Goal: Task Accomplishment & Management: Use online tool/utility

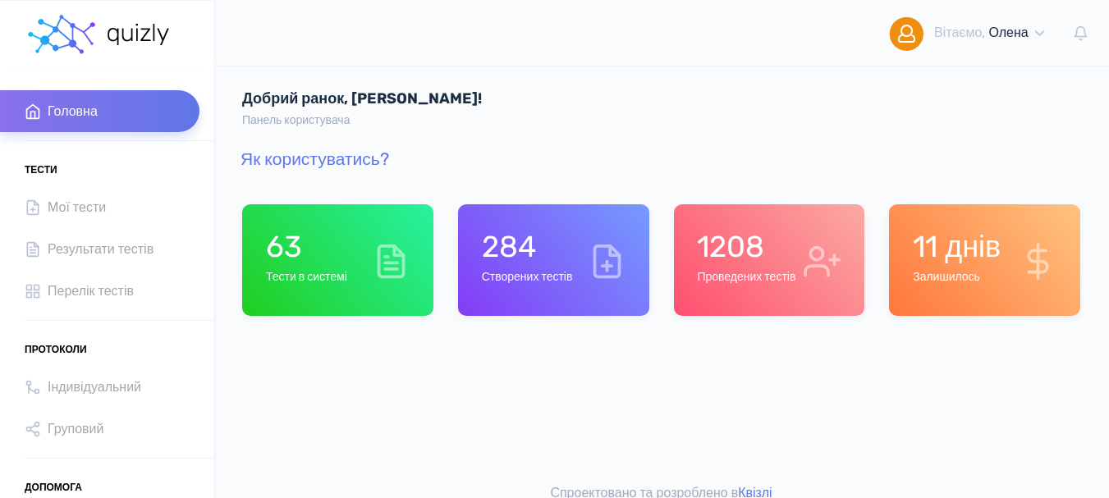
click at [729, 237] on h1 "1208" at bounding box center [746, 246] width 99 height 35
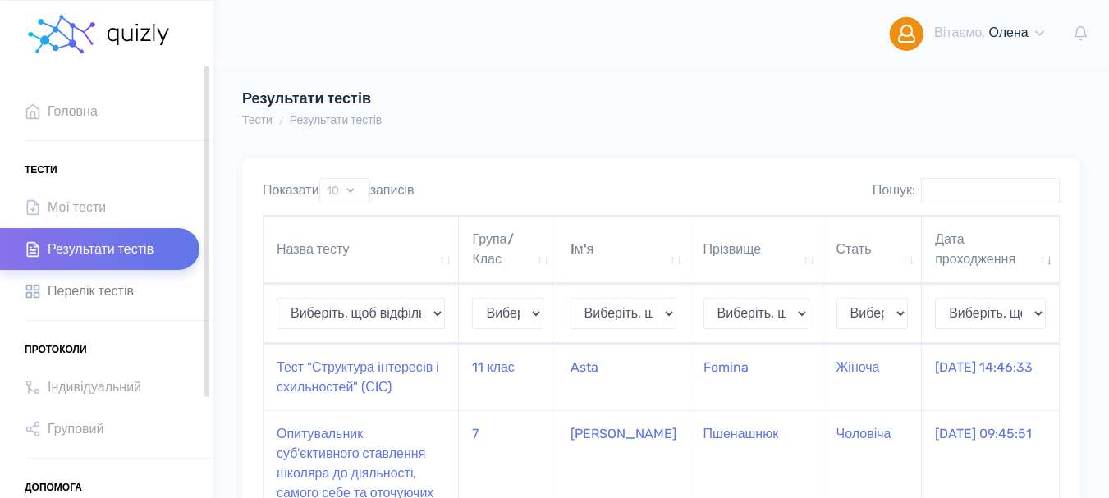
click at [129, 296] on span "Перелік тестів" at bounding box center [91, 291] width 86 height 22
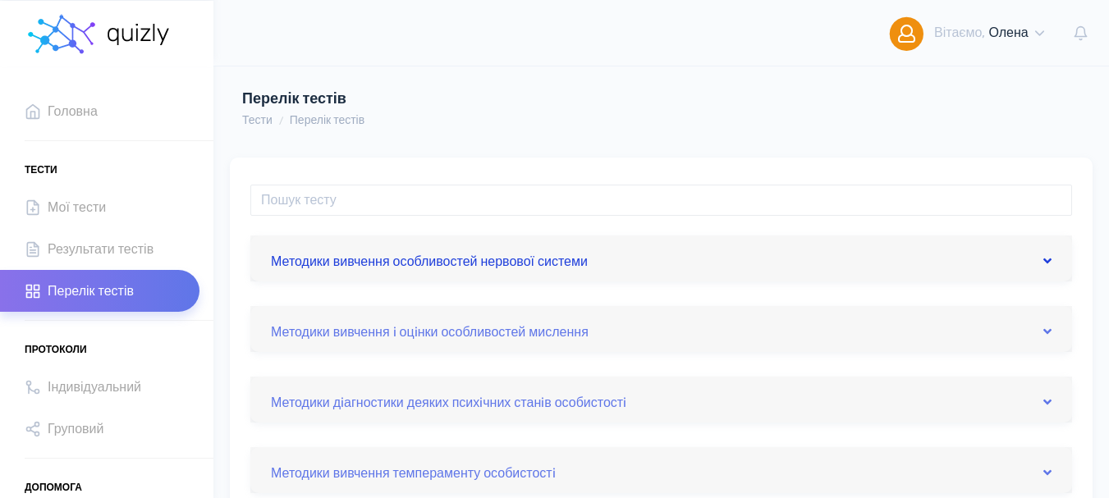
click at [1047, 259] on icon at bounding box center [1047, 260] width 8 height 13
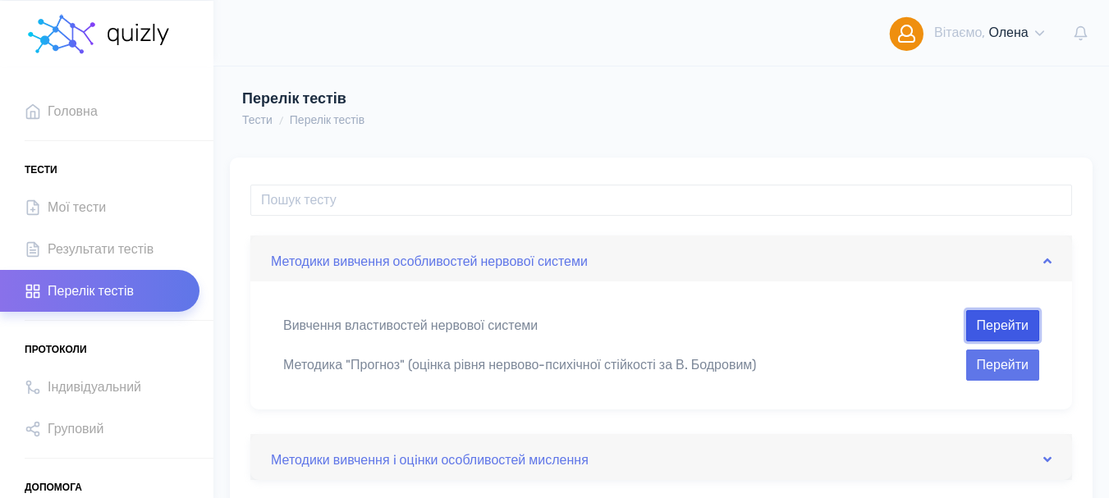
click at [1004, 326] on button "Перейти" at bounding box center [1002, 325] width 73 height 31
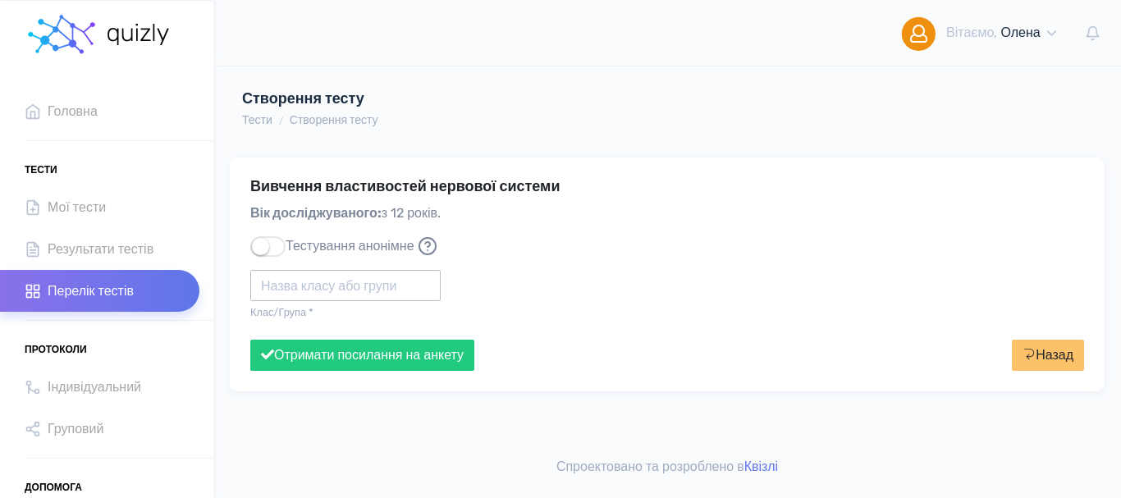
click at [280, 287] on input "text" at bounding box center [345, 285] width 190 height 31
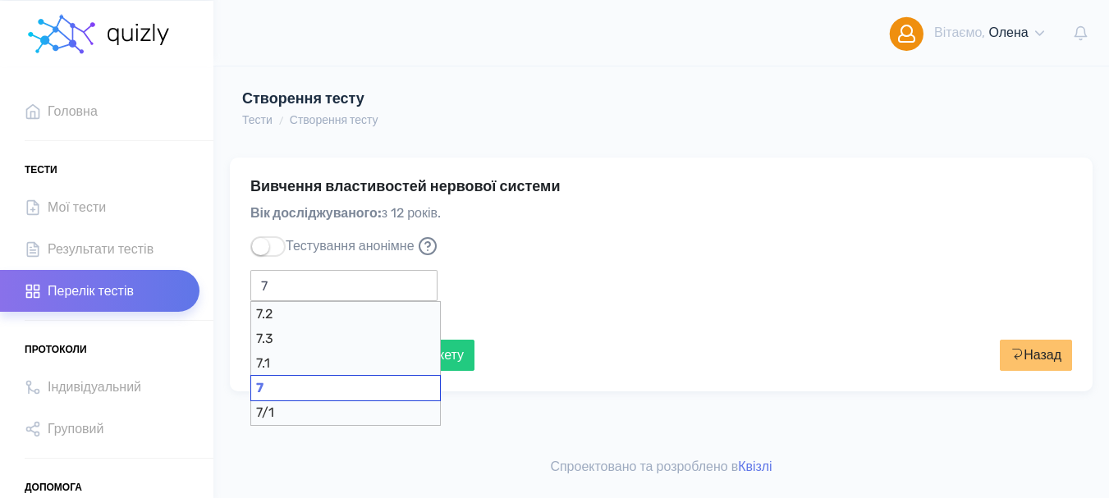
click at [296, 385] on div "7" at bounding box center [345, 388] width 190 height 26
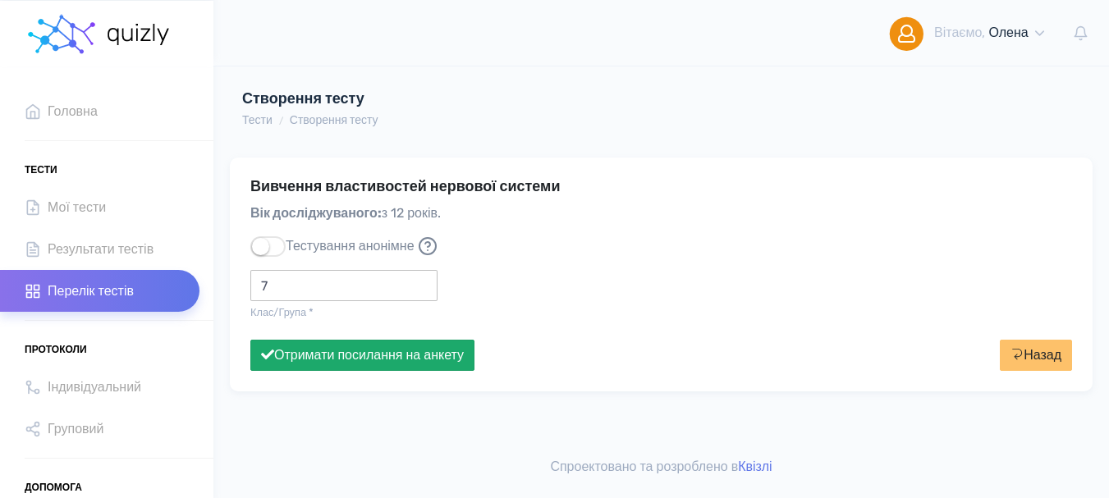
type input "7"
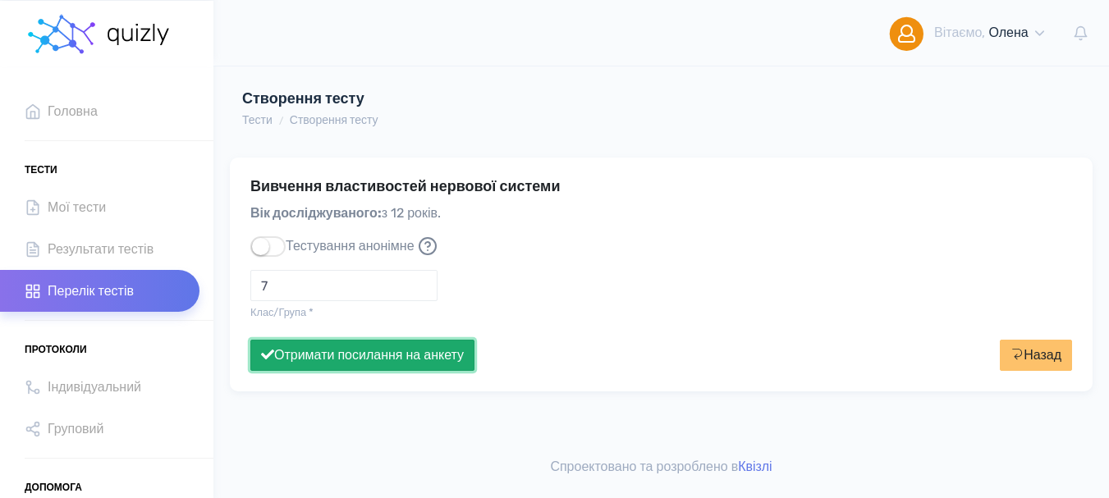
click at [343, 358] on button "Отримати посилання на анкету" at bounding box center [362, 355] width 224 height 31
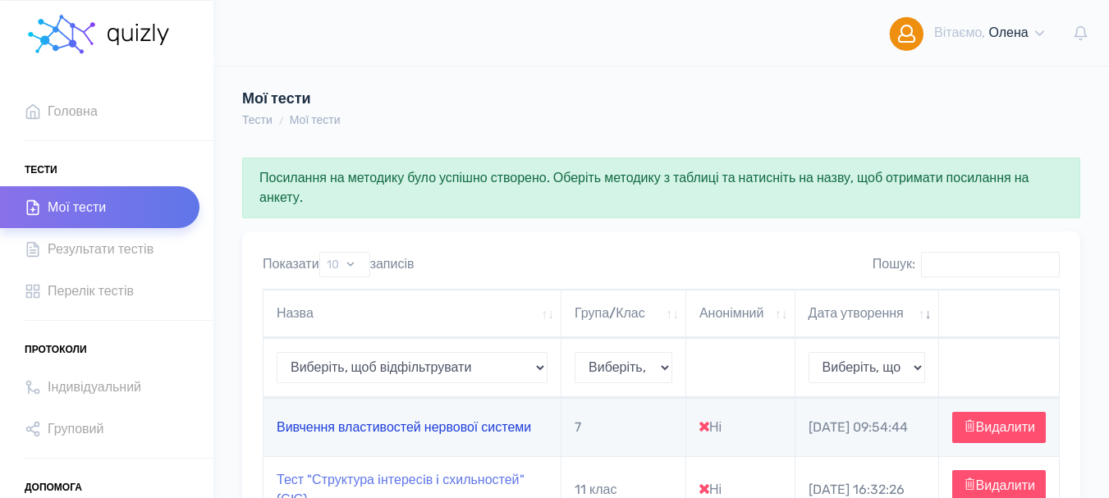
click at [347, 435] on link "Вивчення властивостей нервової системи" at bounding box center [404, 427] width 254 height 16
type input "[URL][DOMAIN_NAME]"
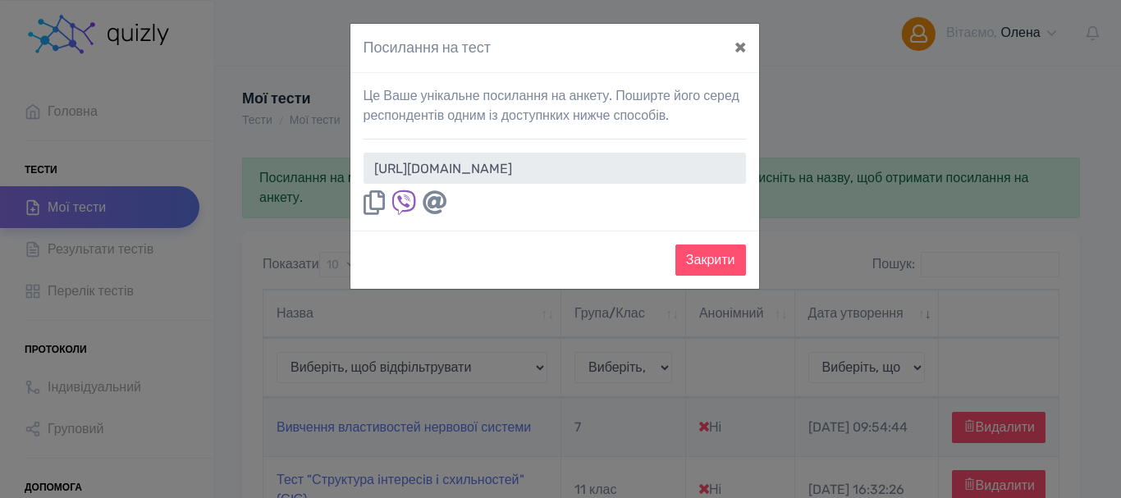
click at [369, 203] on icon at bounding box center [374, 202] width 21 height 25
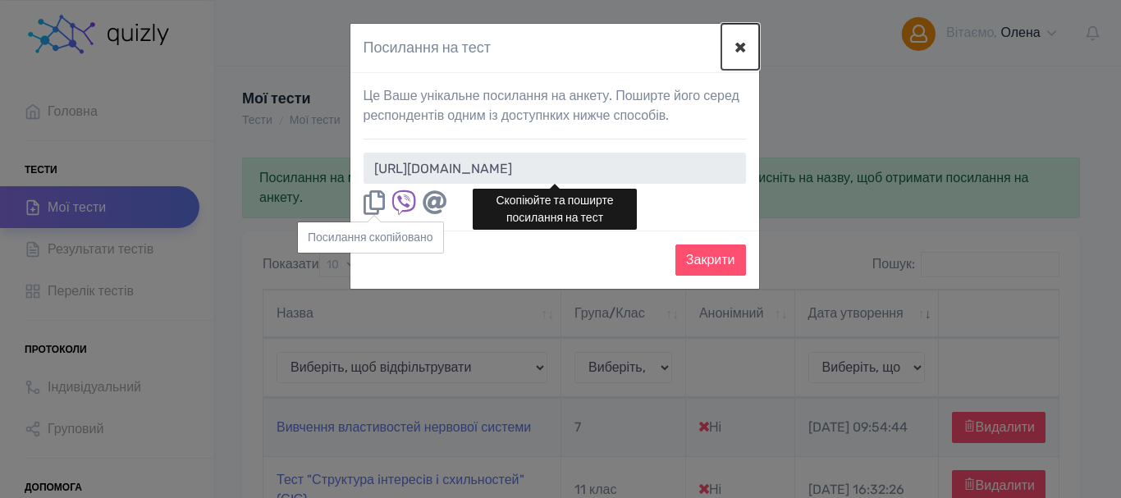
click at [742, 44] on button "×" at bounding box center [741, 47] width 38 height 46
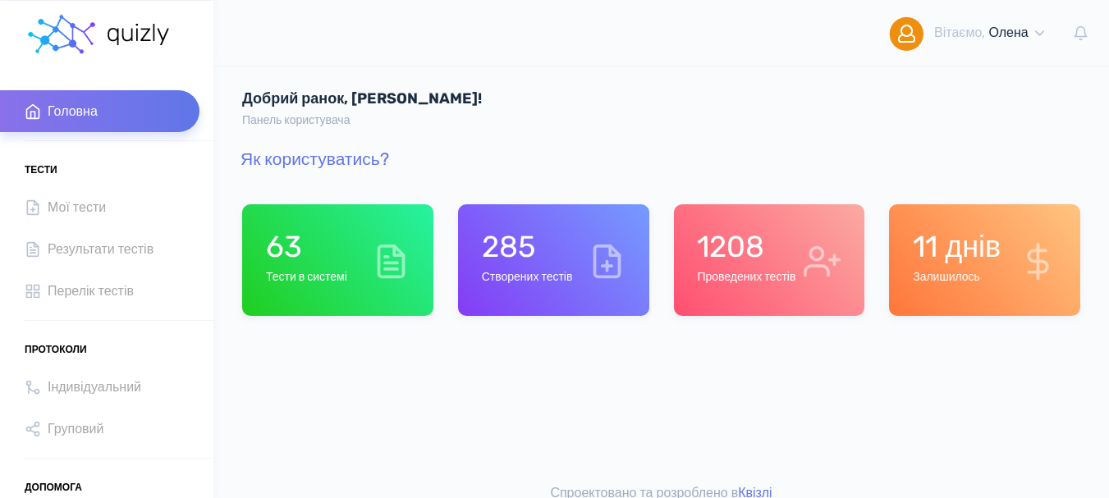
click at [300, 289] on div "63 Тести в системі" at bounding box center [306, 260] width 81 height 62
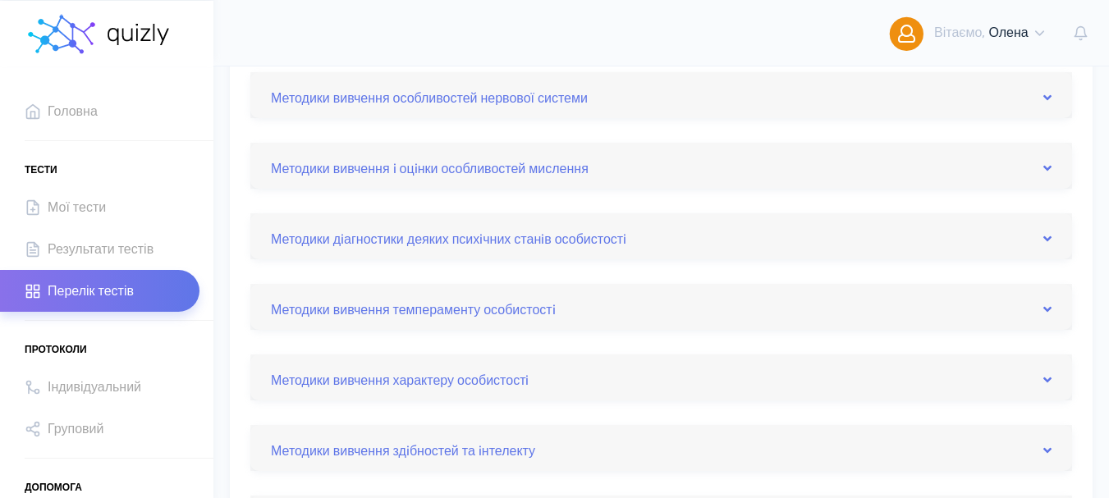
scroll to position [164, 0]
click at [1047, 241] on icon at bounding box center [1047, 237] width 8 height 13
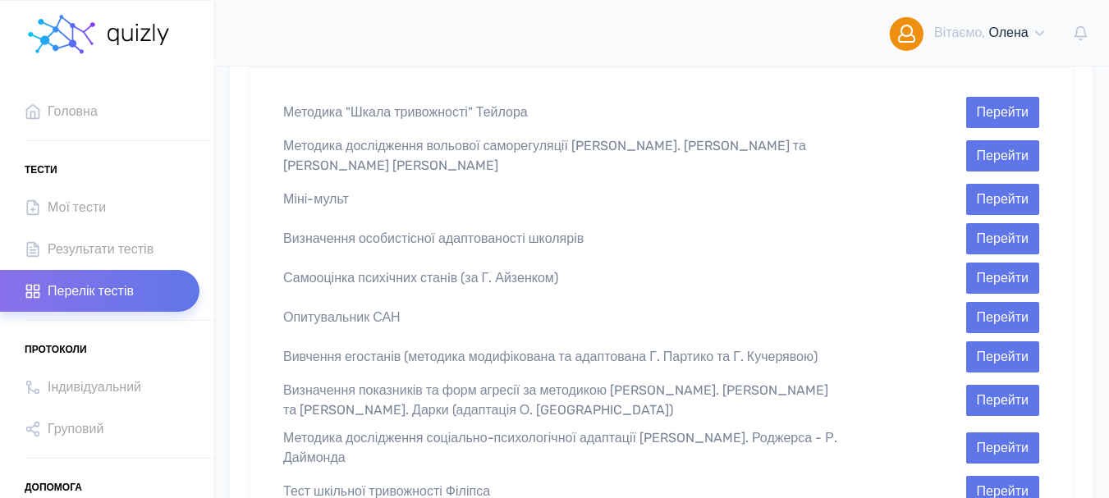
scroll to position [328, 0]
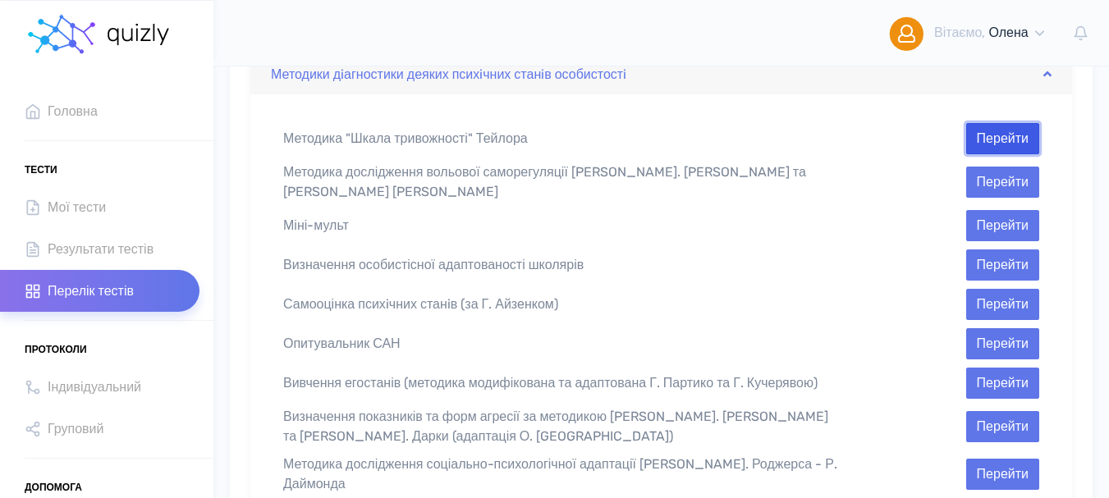
click at [993, 135] on button "Перейти" at bounding box center [1002, 138] width 73 height 31
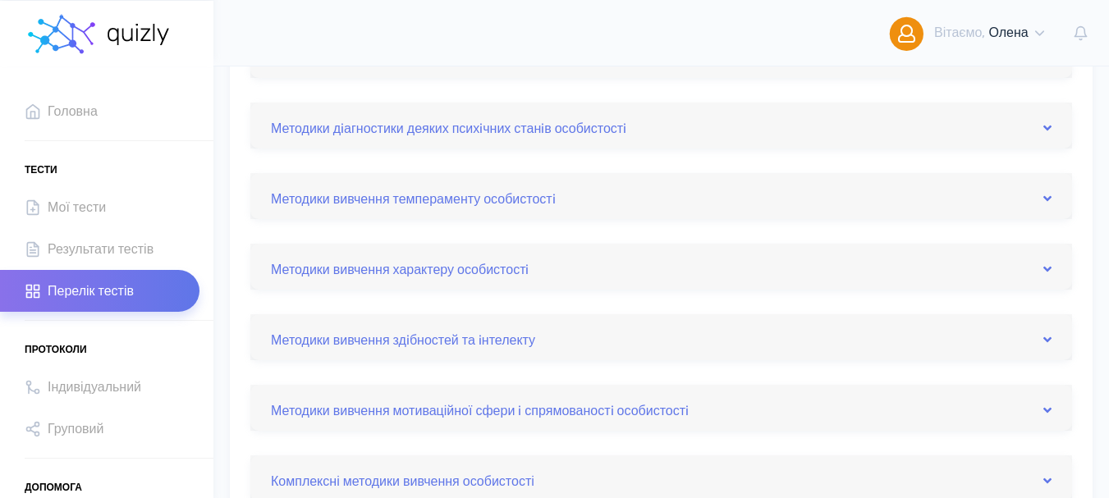
scroll to position [246, 0]
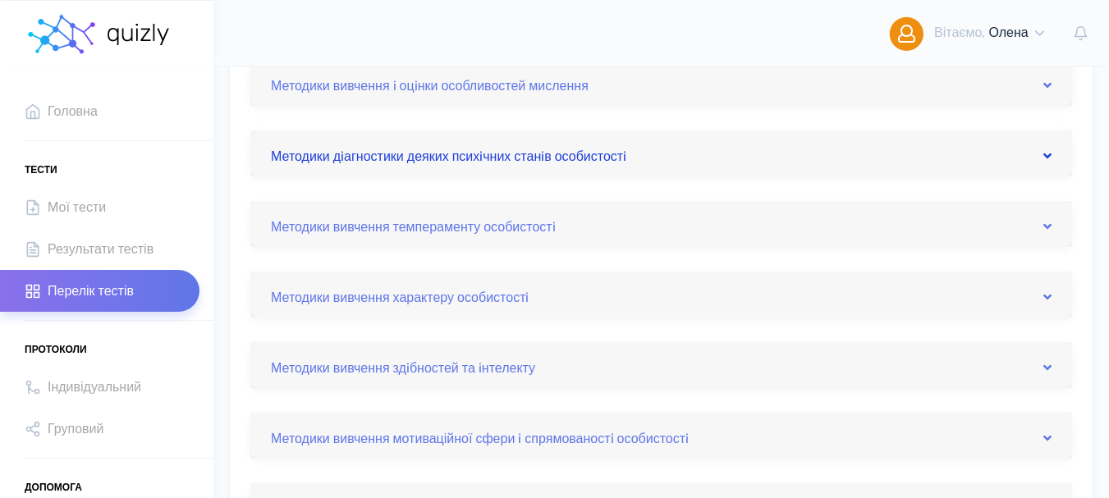
click at [1046, 156] on icon at bounding box center [1047, 155] width 8 height 13
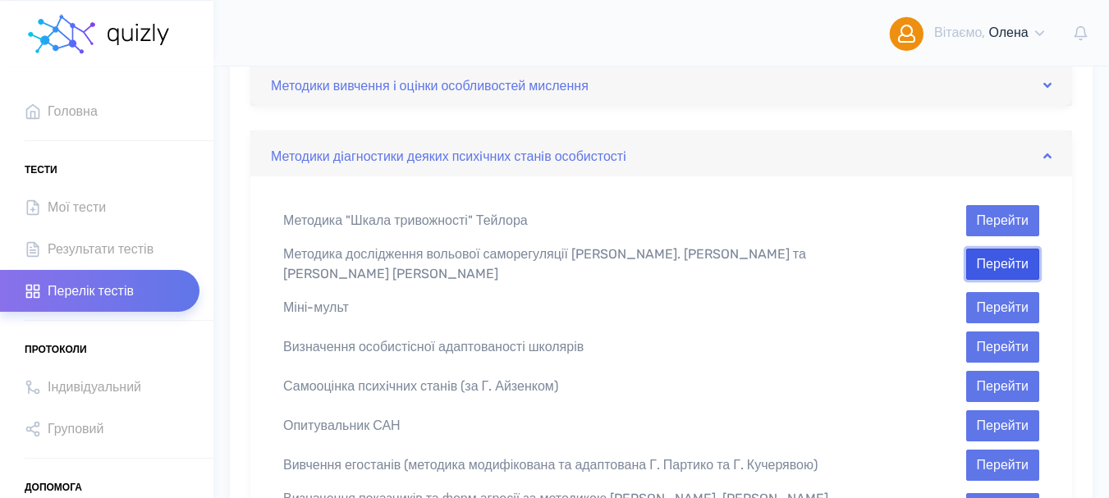
click at [996, 259] on button "Перейти" at bounding box center [1002, 264] width 73 height 31
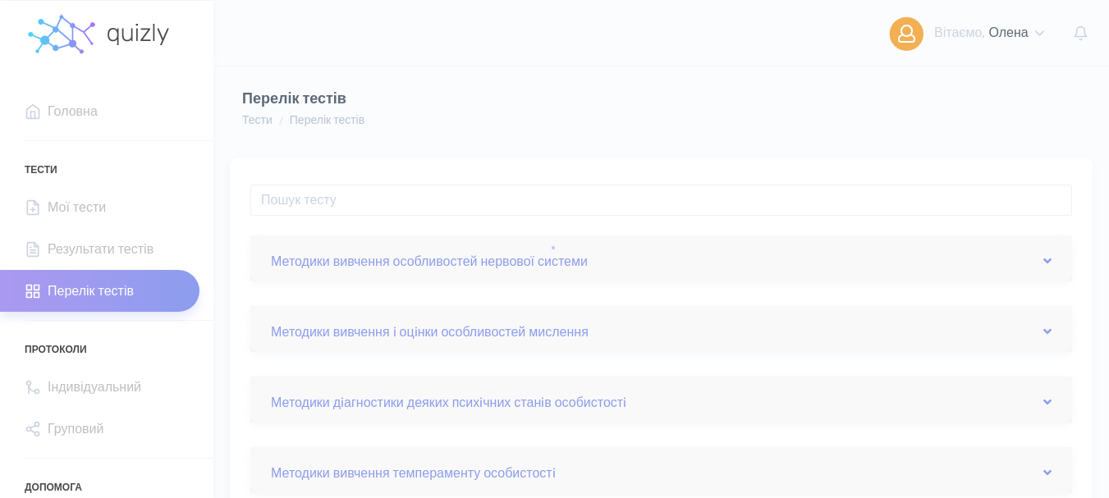
scroll to position [246, 0]
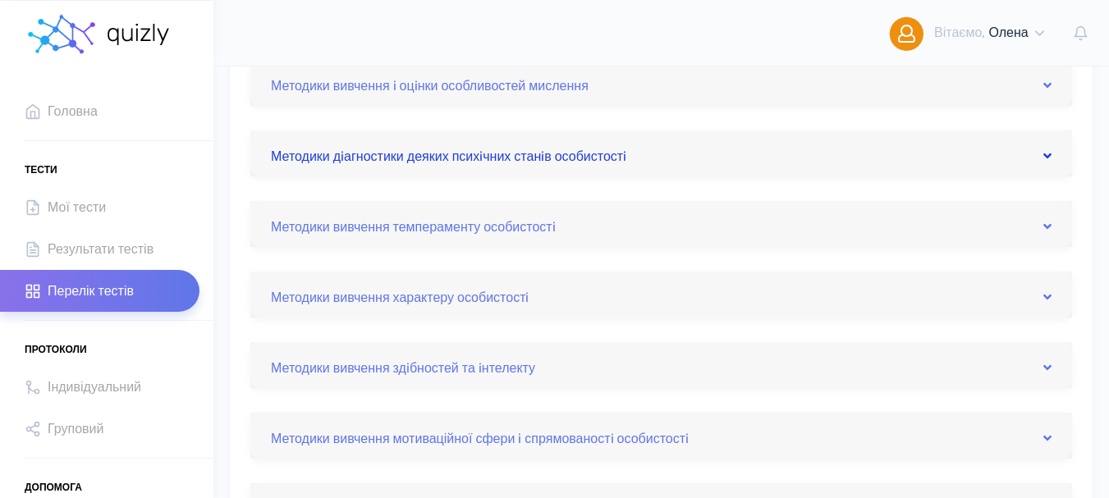
click at [1042, 155] on link "Методики дiагностики деяких психiчних станiв особистостi" at bounding box center [661, 153] width 781 height 26
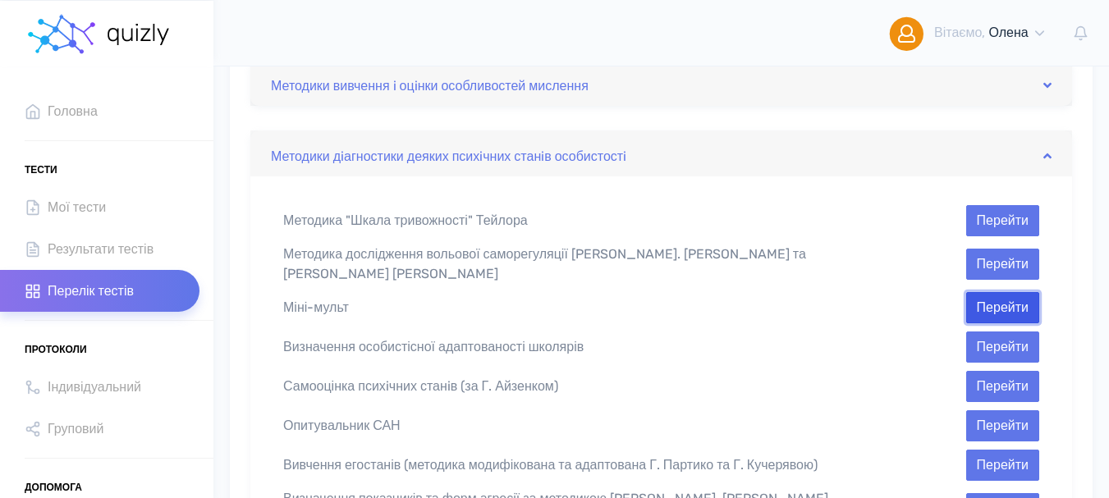
click at [999, 294] on button "Перейти" at bounding box center [1002, 307] width 73 height 31
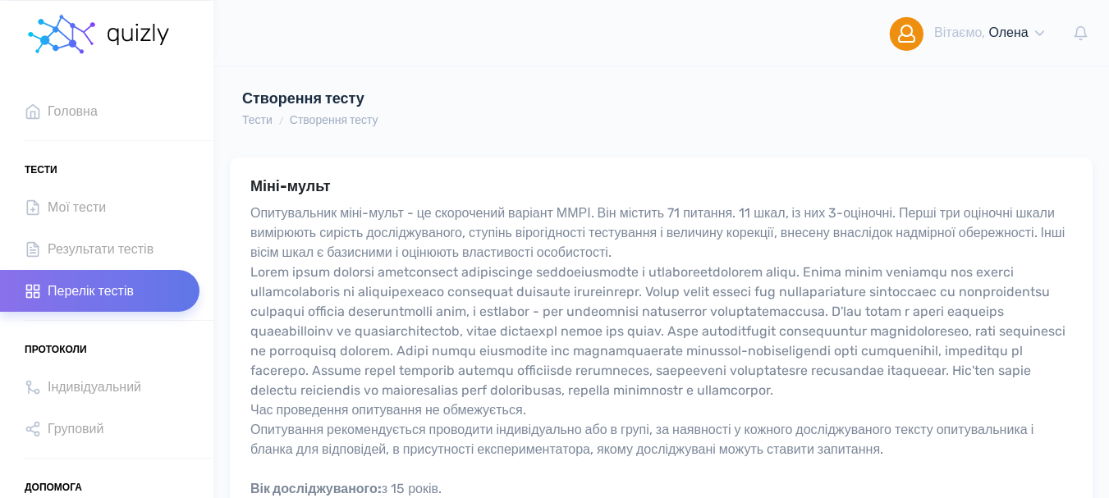
scroll to position [82, 0]
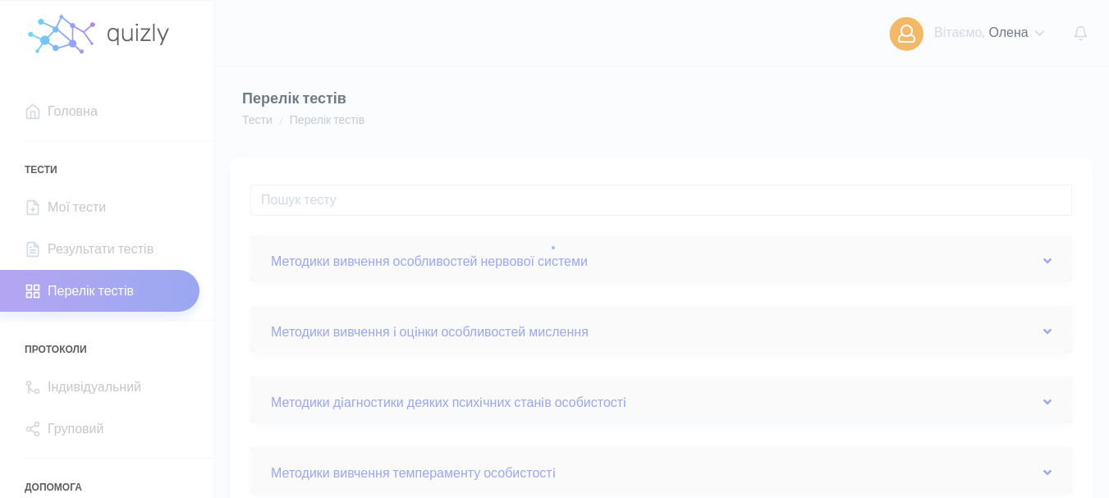
scroll to position [246, 0]
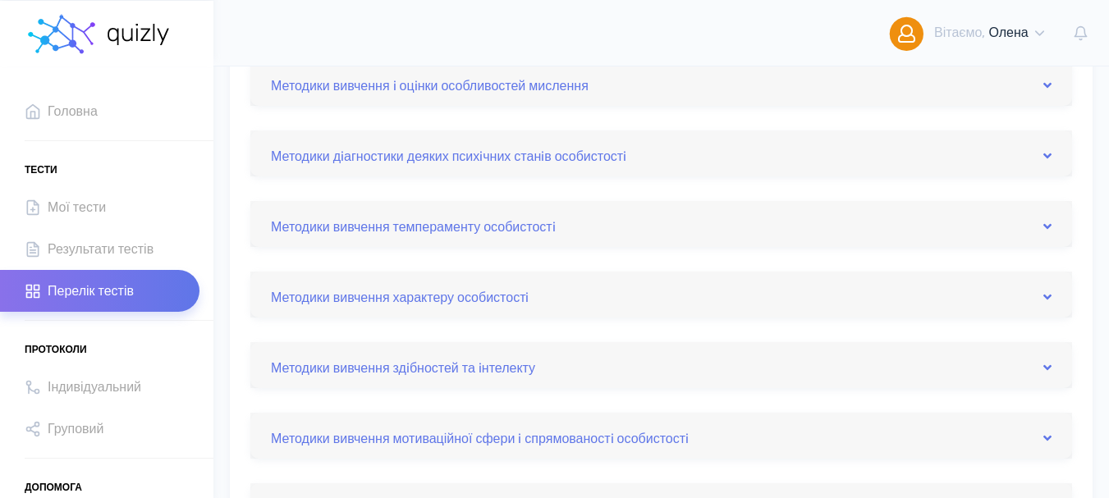
click at [1060, 153] on div "Методики дiагностики деяких психiчних станiв особистостi" at bounding box center [661, 154] width 822 height 46
click at [1050, 157] on icon at bounding box center [1047, 155] width 8 height 13
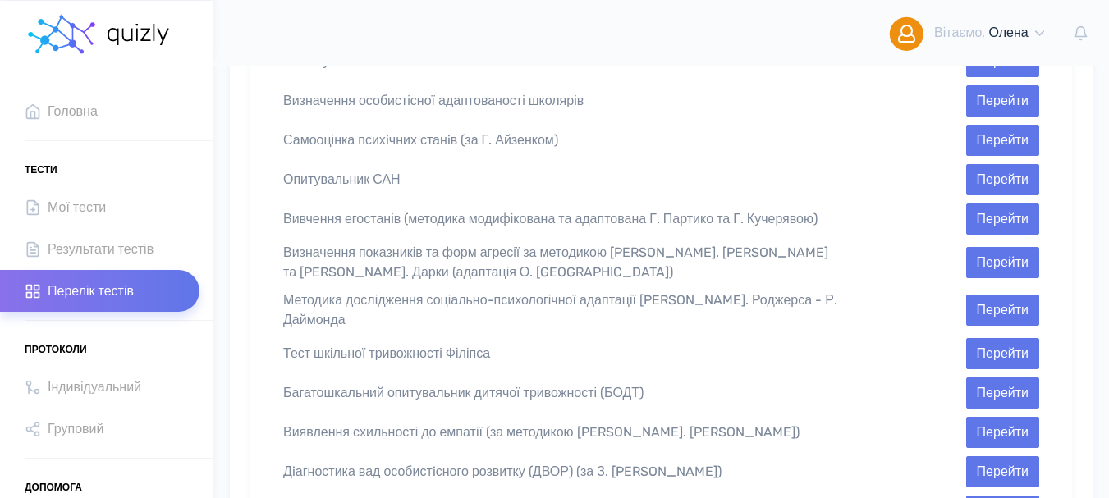
scroll to position [575, 0]
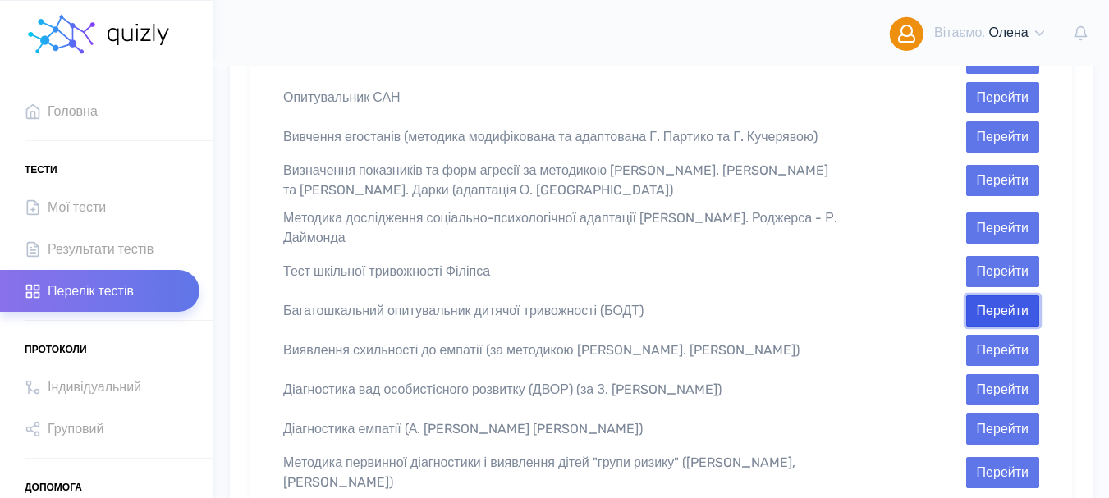
click at [992, 296] on button "Перейти" at bounding box center [1002, 311] width 73 height 31
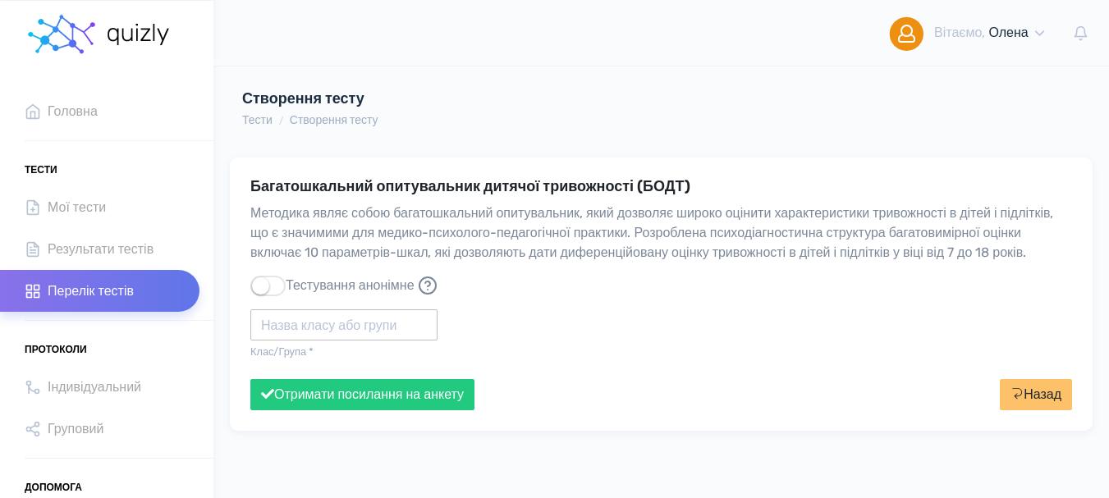
click at [286, 341] on input "text" at bounding box center [343, 324] width 187 height 31
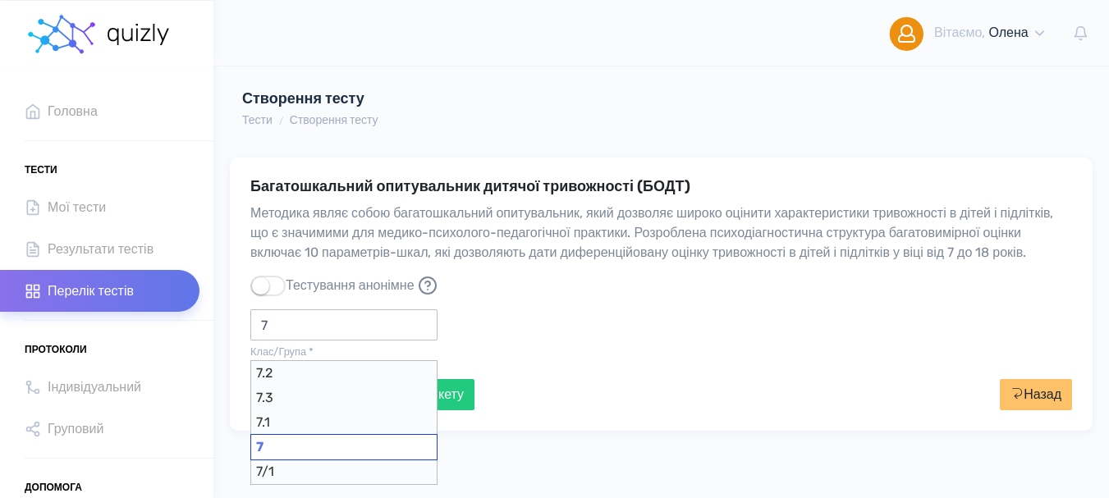
click at [274, 442] on div "7" at bounding box center [343, 447] width 187 height 26
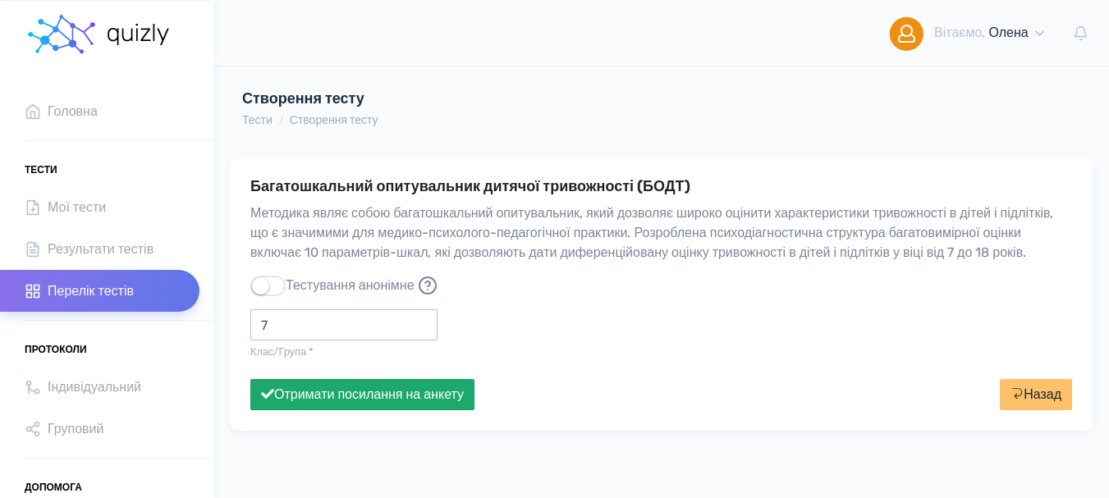
type input "7"
click at [346, 410] on button "Отримати посилання на анкету" at bounding box center [362, 394] width 224 height 31
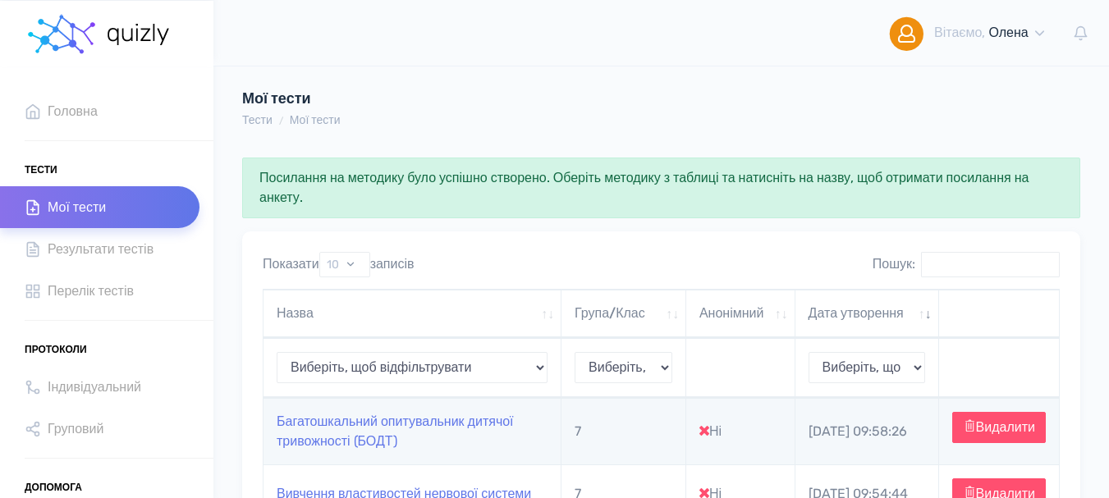
click at [288, 437] on td "Багатошкальний опитувальник дитячої тривожності (БОДТ)" at bounding box center [412, 431] width 298 height 66
click at [303, 439] on link "Багатошкальний опитувальник дитячої тривожності (БОДТ)" at bounding box center [395, 431] width 237 height 35
type input "[URL][DOMAIN_NAME]"
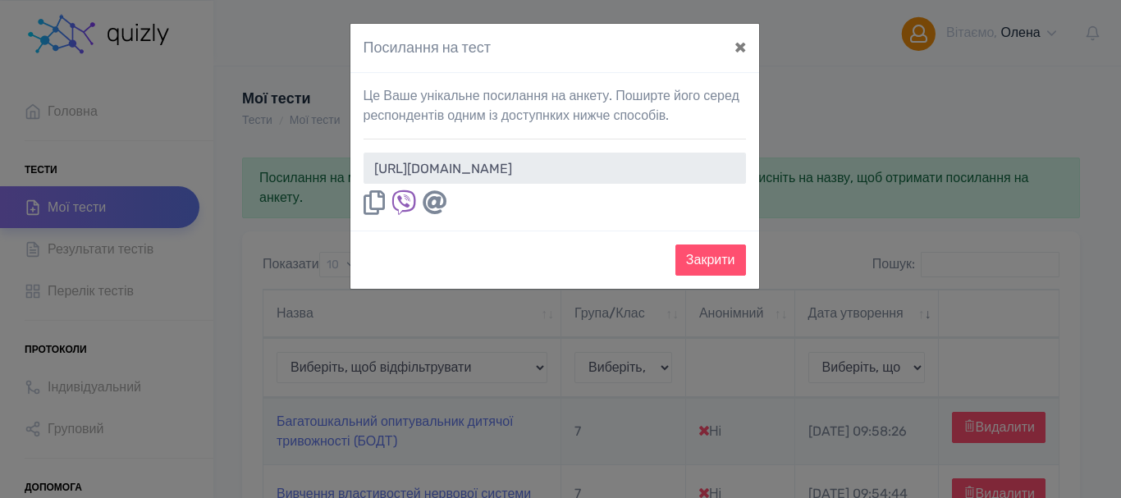
click at [373, 201] on icon at bounding box center [374, 202] width 21 height 25
